Goal: Task Accomplishment & Management: Use online tool/utility

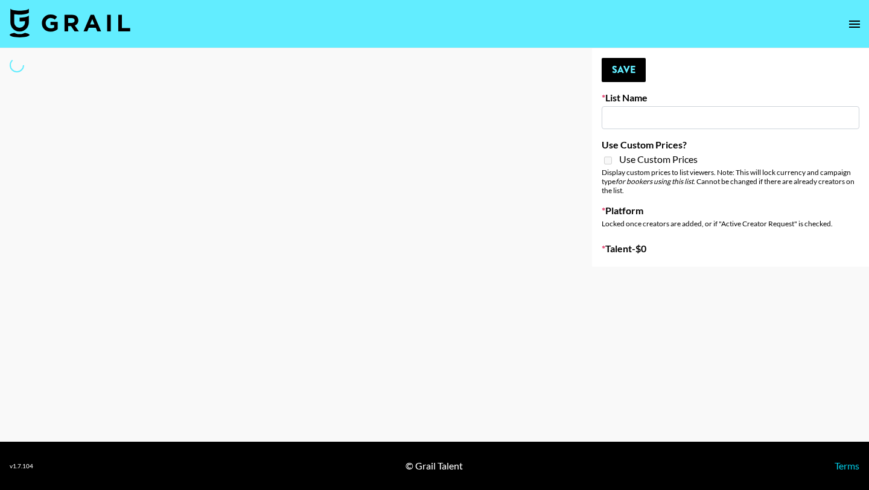
type input "EDM List"
select select "Song"
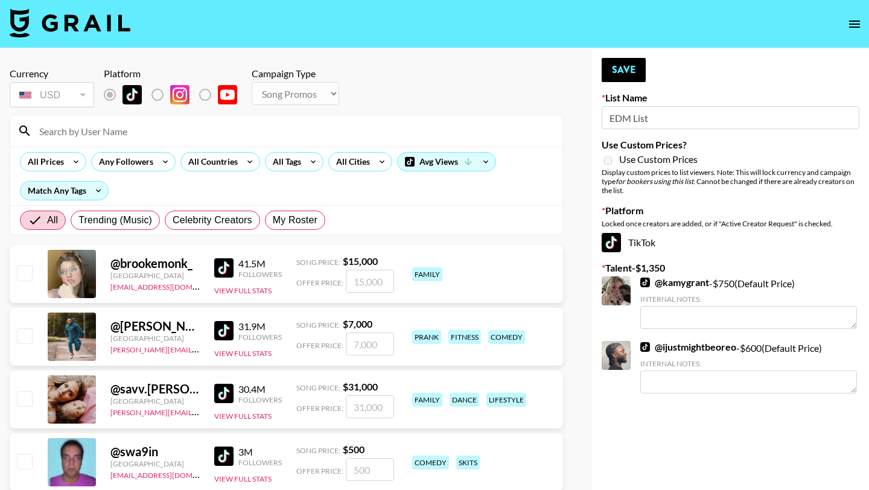
click at [223, 124] on input at bounding box center [293, 130] width 523 height 19
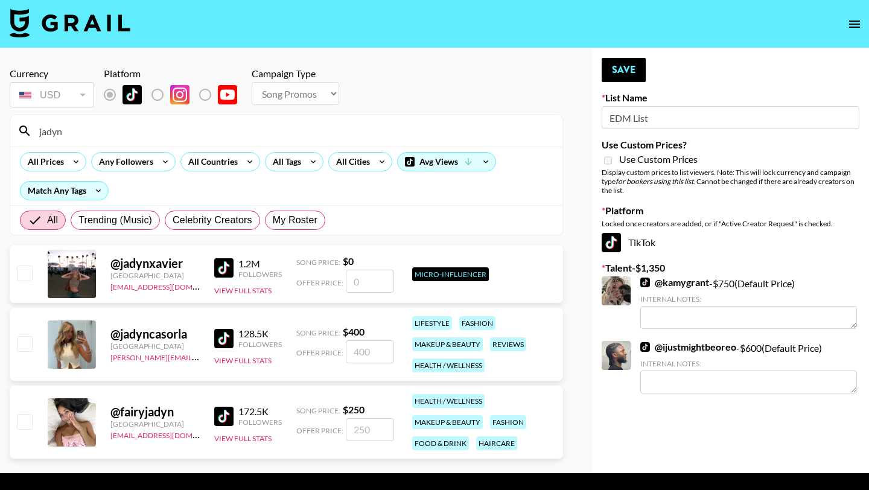
type input "jadyn"
click at [28, 344] on input "checkbox" at bounding box center [24, 343] width 14 height 14
checkbox input "true"
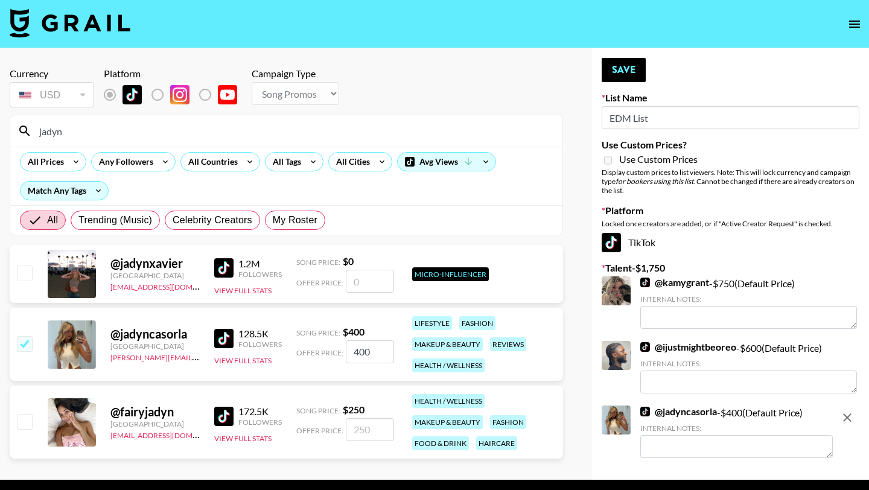
drag, startPoint x: 373, startPoint y: 353, endPoint x: 344, endPoint y: 353, distance: 29.0
click at [344, 353] on div "Offer Price: 400" at bounding box center [345, 352] width 98 height 23
type input "600"
click at [635, 68] on button "Save" at bounding box center [624, 70] width 44 height 24
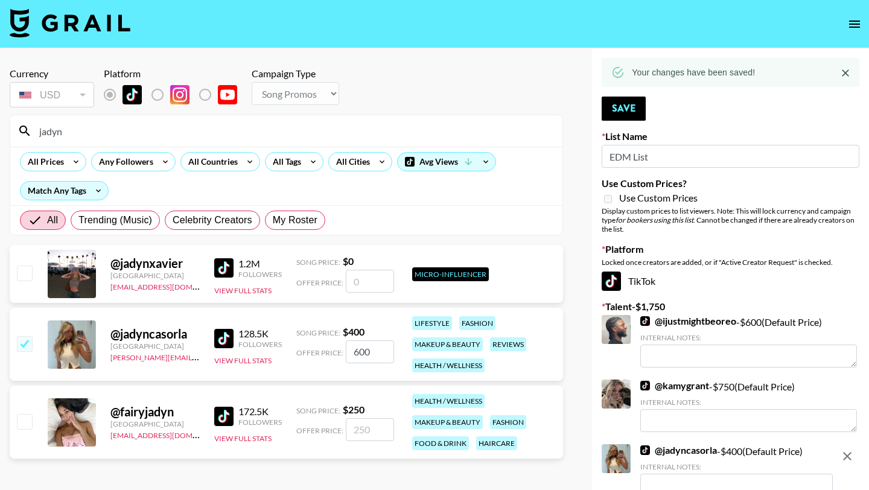
click at [243, 131] on input "jadyn" at bounding box center [293, 130] width 523 height 19
type input "j"
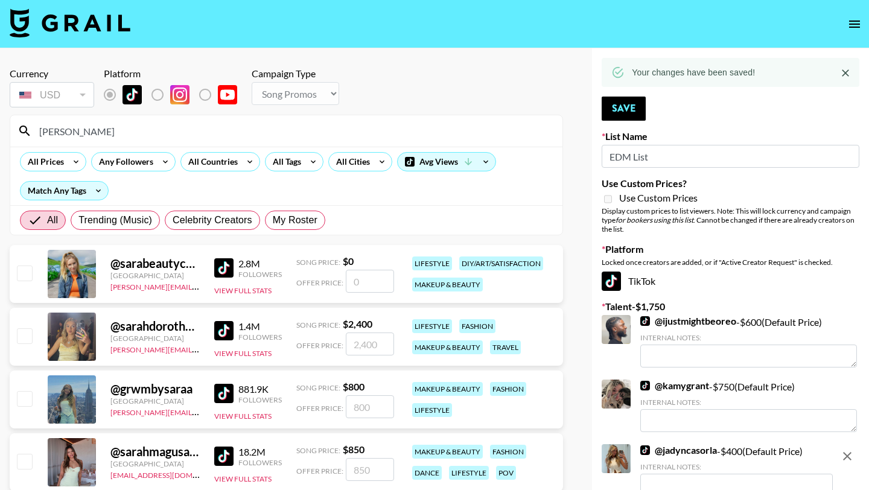
type input "sarahub"
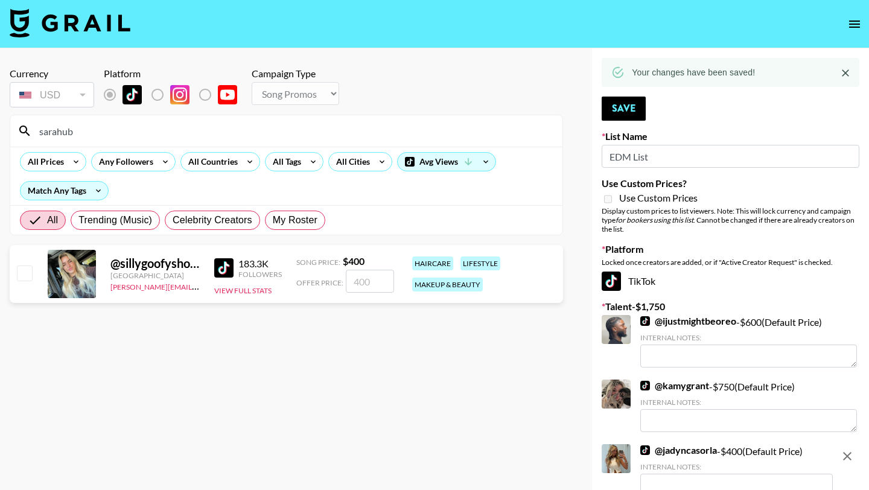
click at [20, 271] on input "checkbox" at bounding box center [24, 273] width 14 height 14
checkbox input "true"
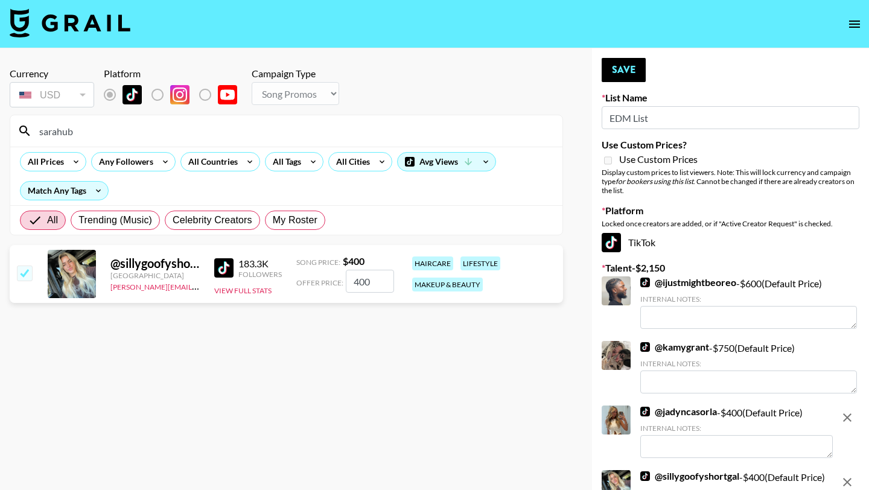
drag, startPoint x: 377, startPoint y: 284, endPoint x: 337, endPoint y: 284, distance: 39.2
click at [337, 284] on div "Offer Price: 400" at bounding box center [345, 281] width 98 height 23
type input "750"
click at [628, 76] on button "Save" at bounding box center [624, 70] width 44 height 24
